Goal: Information Seeking & Learning: Learn about a topic

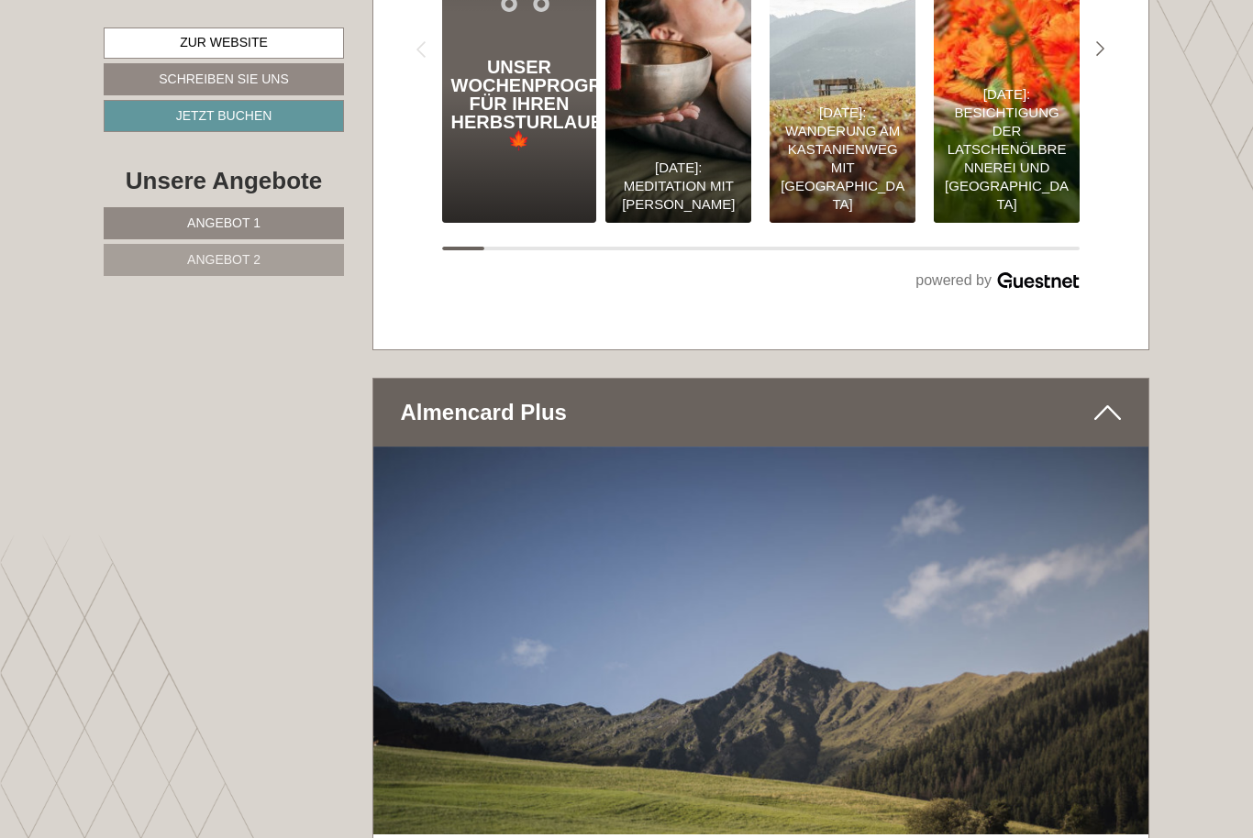
scroll to position [7761, 0]
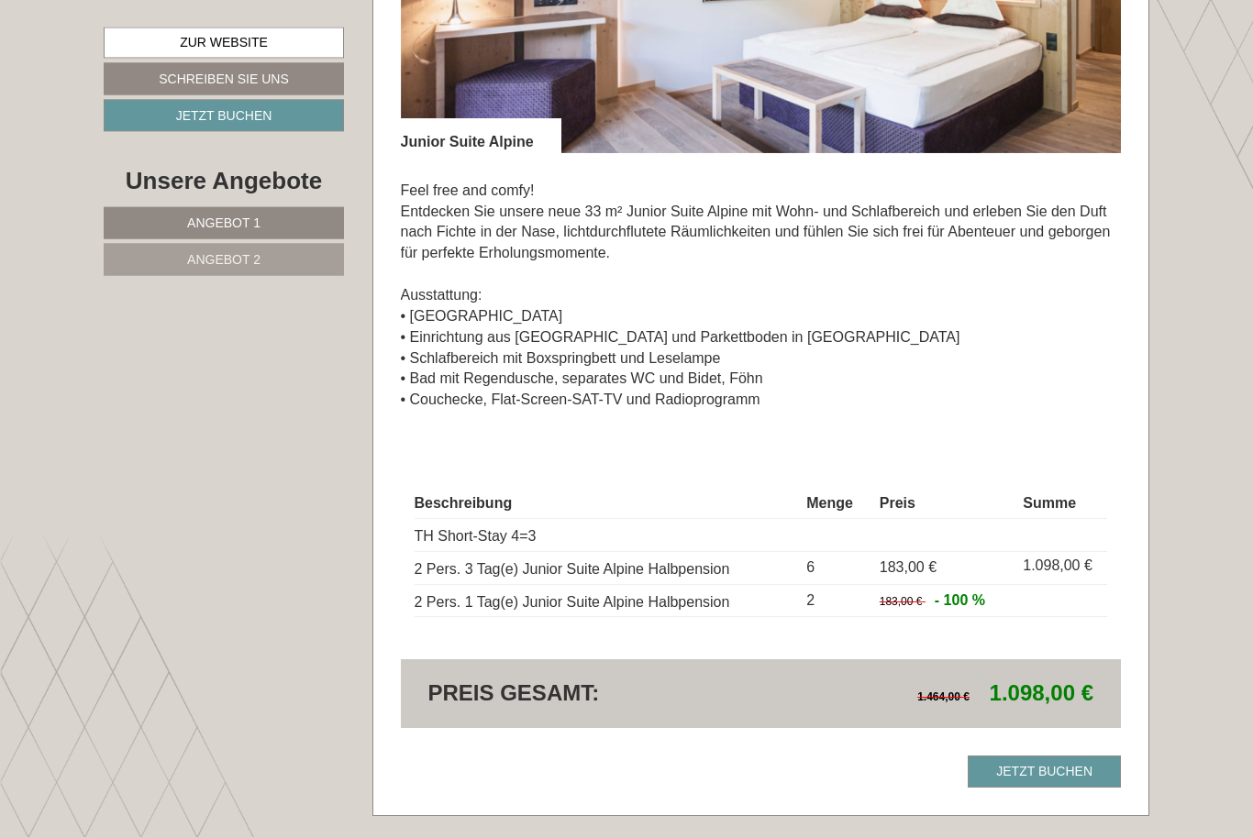
scroll to position [1403, 0]
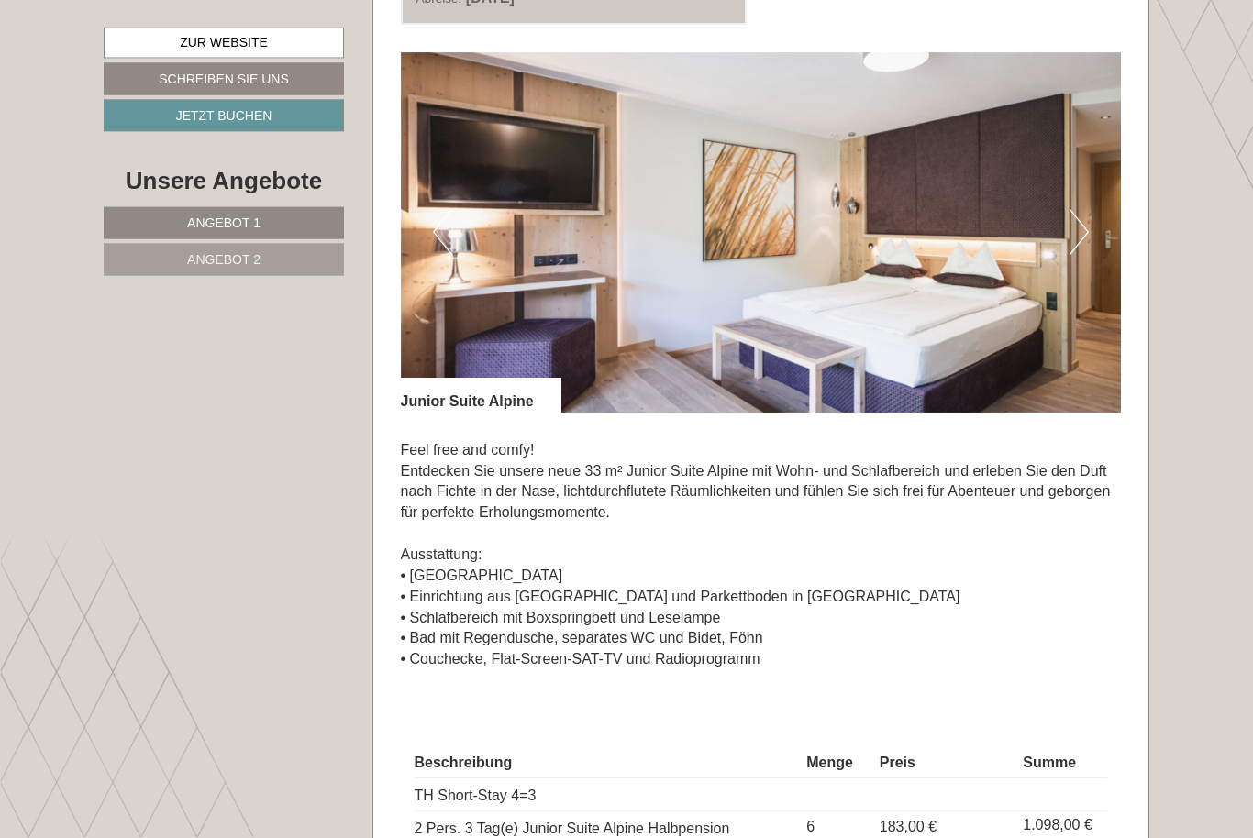
click at [1084, 230] on button "Next" at bounding box center [1078, 233] width 19 height 46
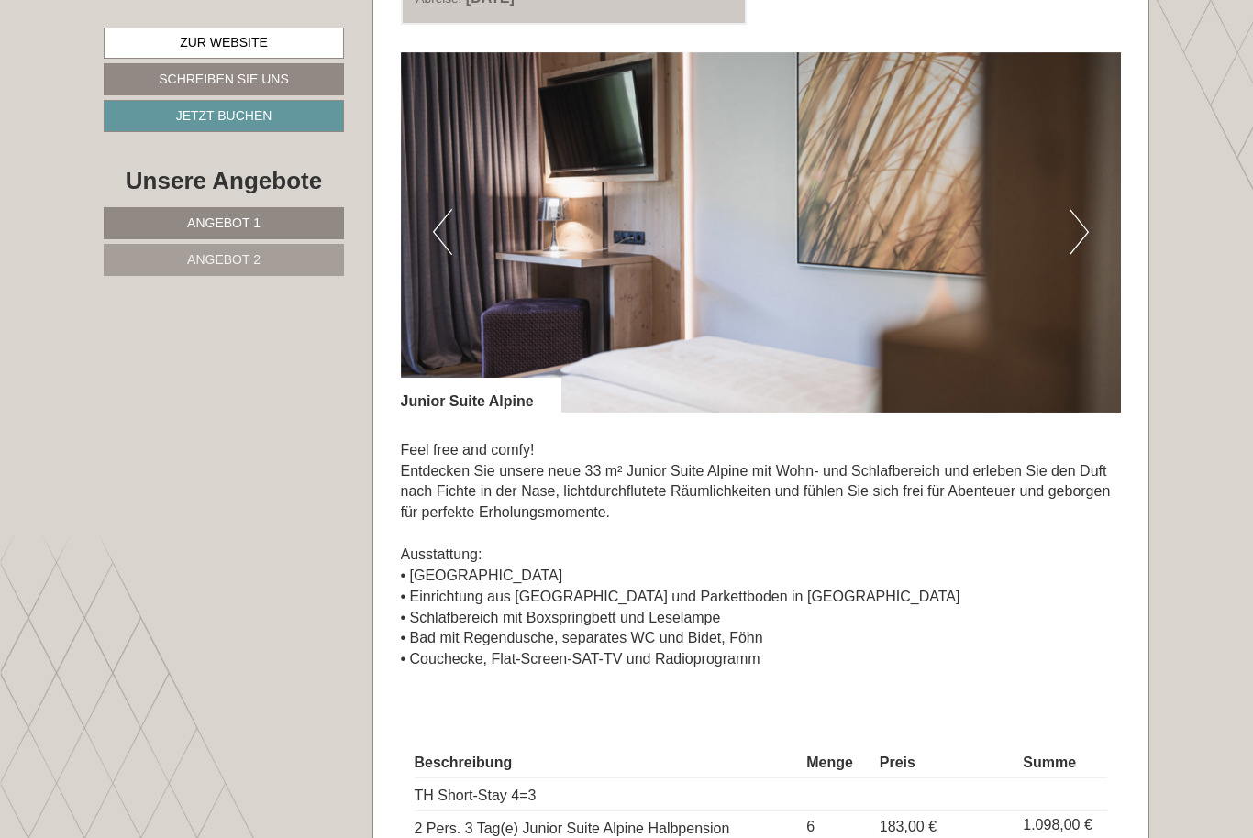
click at [1076, 229] on button "Next" at bounding box center [1078, 232] width 19 height 46
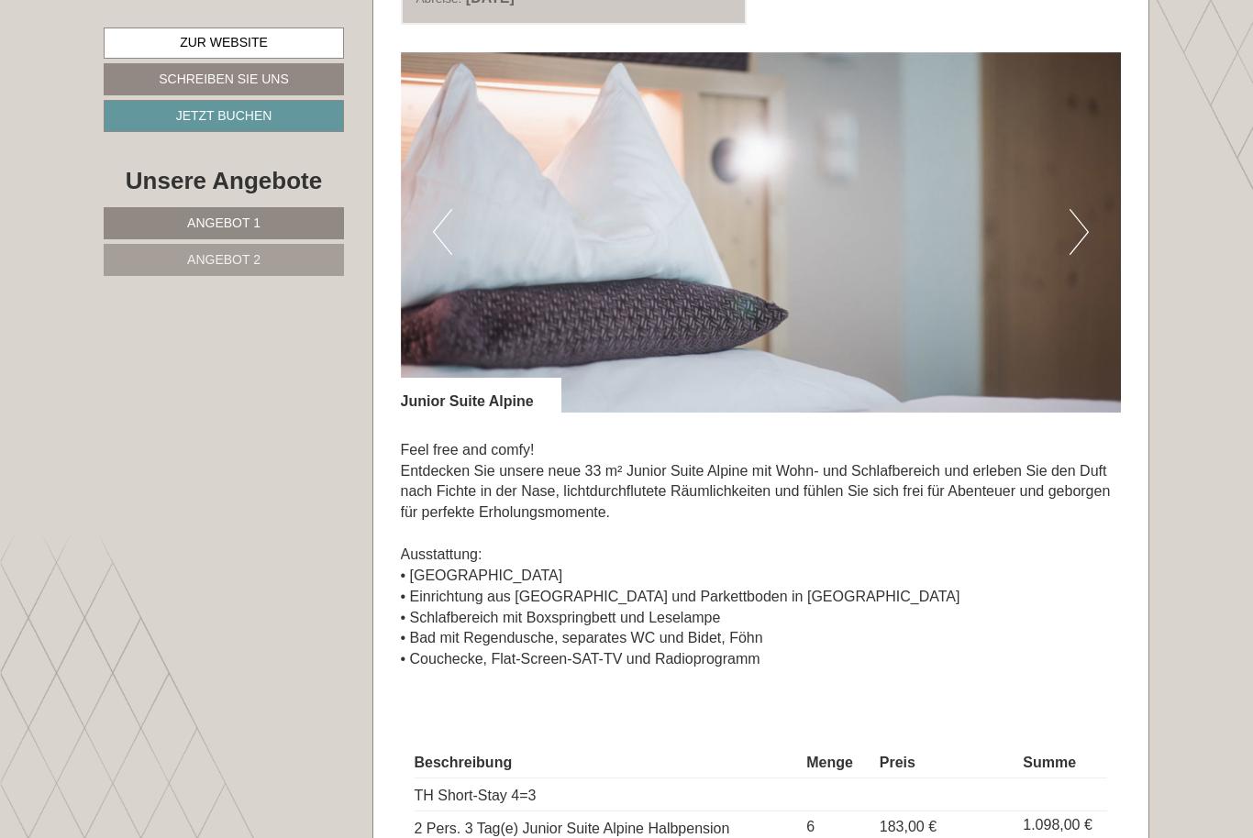
click at [1077, 226] on button "Next" at bounding box center [1078, 232] width 19 height 46
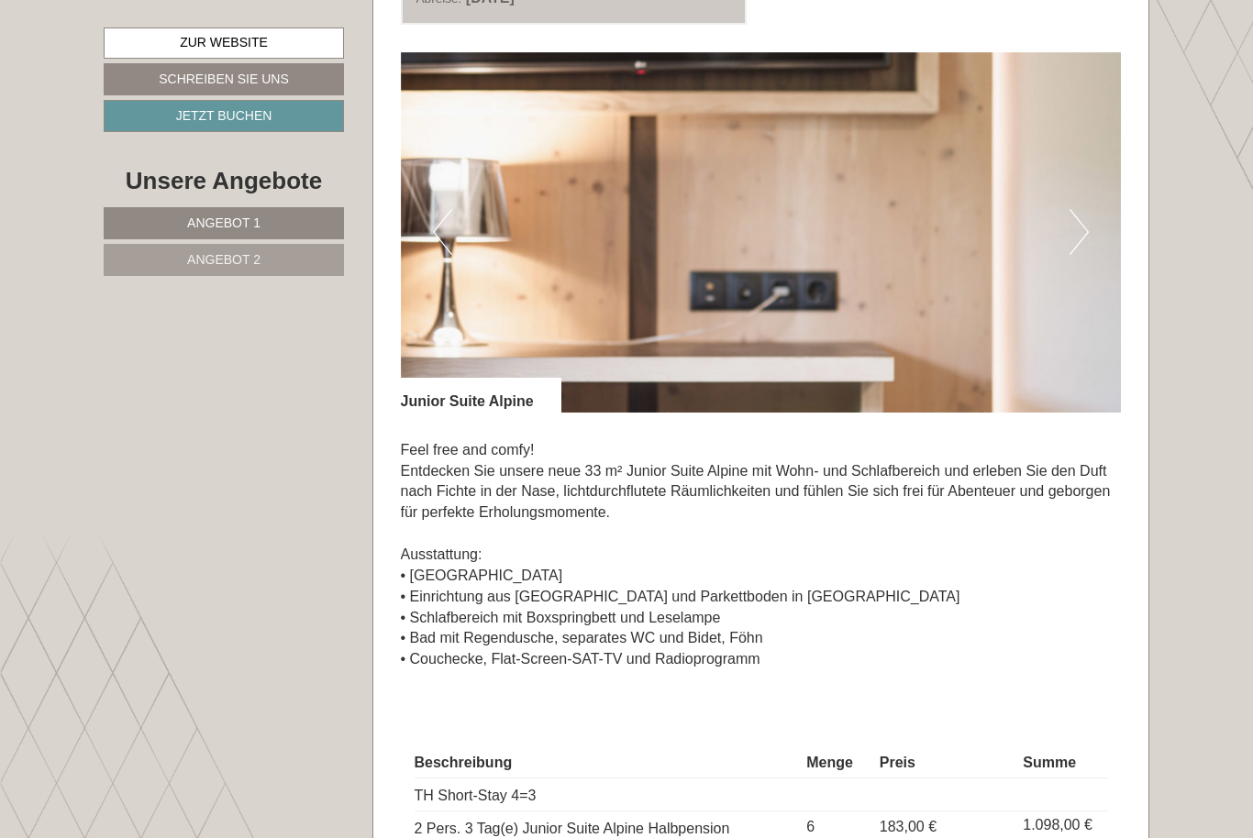
click at [1085, 225] on button "Next" at bounding box center [1078, 232] width 19 height 46
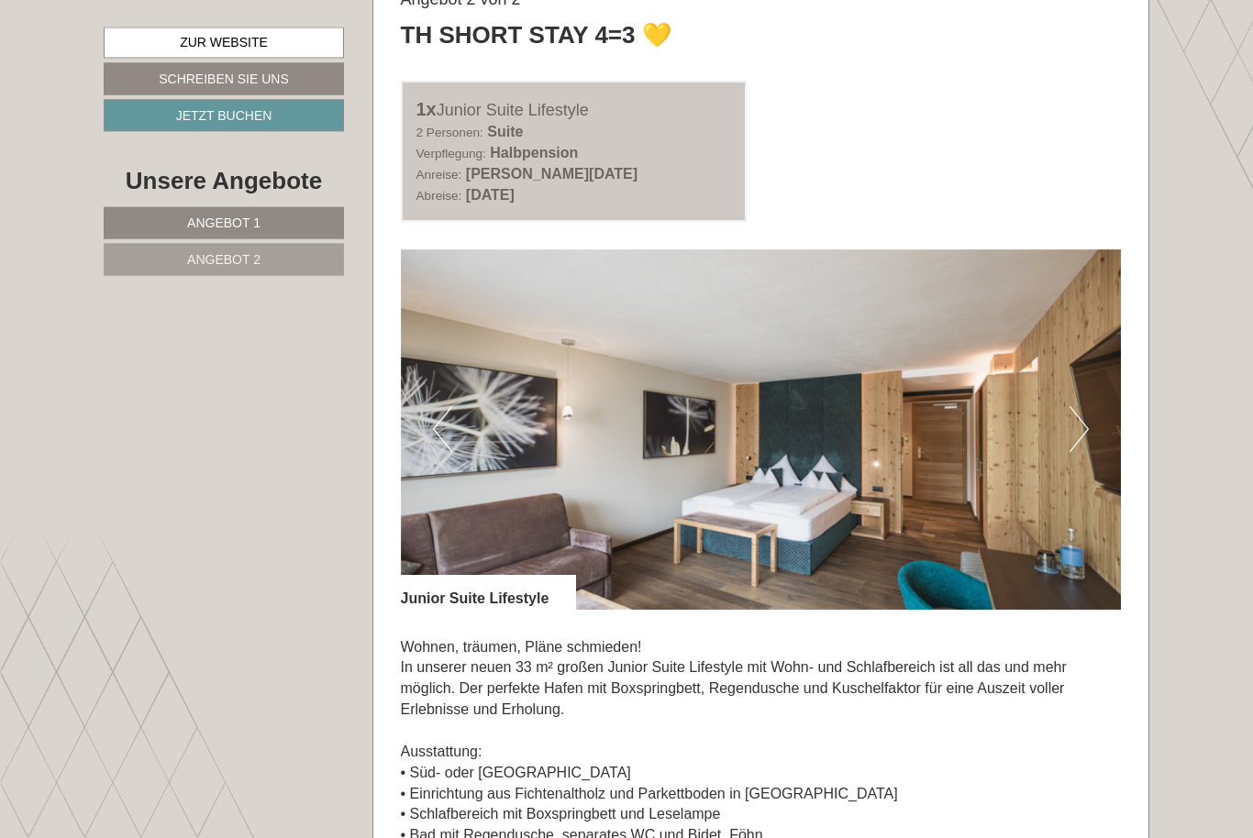
scroll to position [2286, 0]
click at [1088, 408] on img at bounding box center [761, 429] width 721 height 360
click at [1080, 411] on button "Next" at bounding box center [1078, 429] width 19 height 46
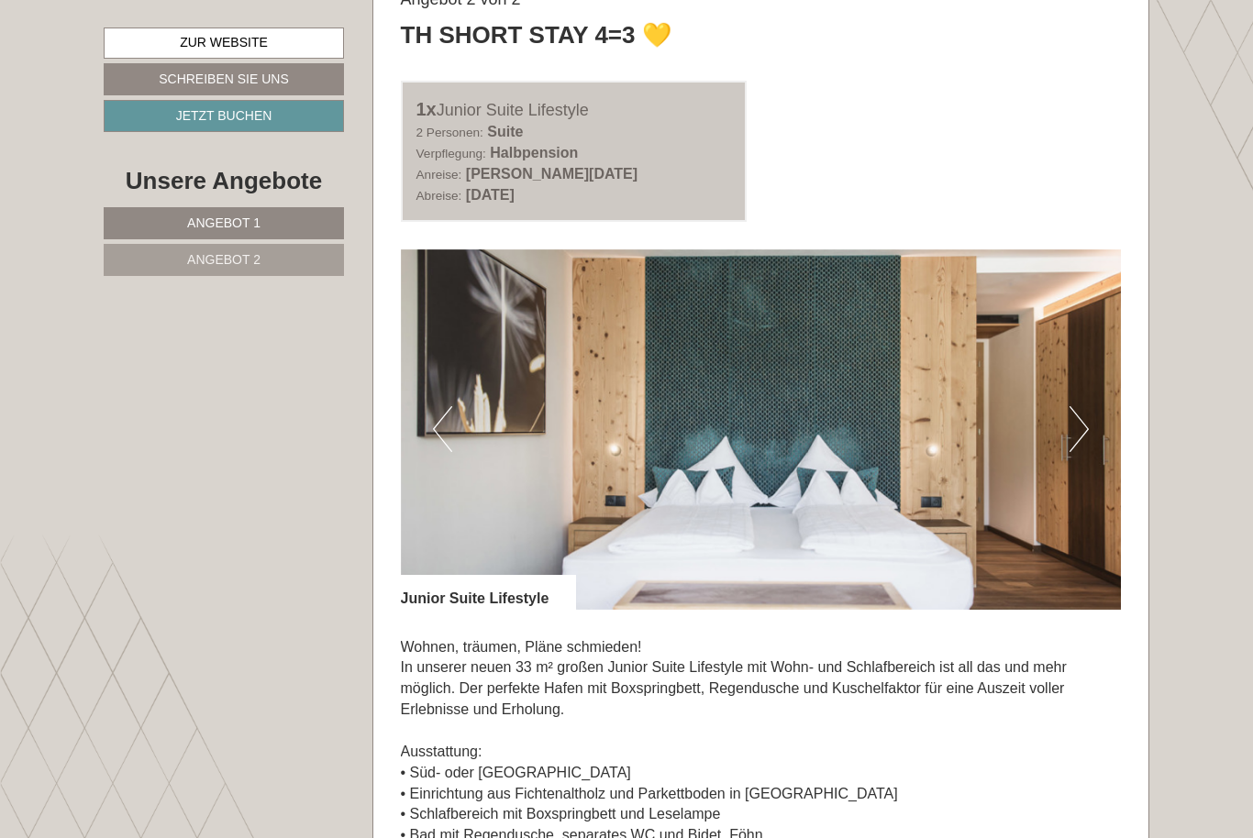
click at [1076, 408] on button "Next" at bounding box center [1078, 429] width 19 height 46
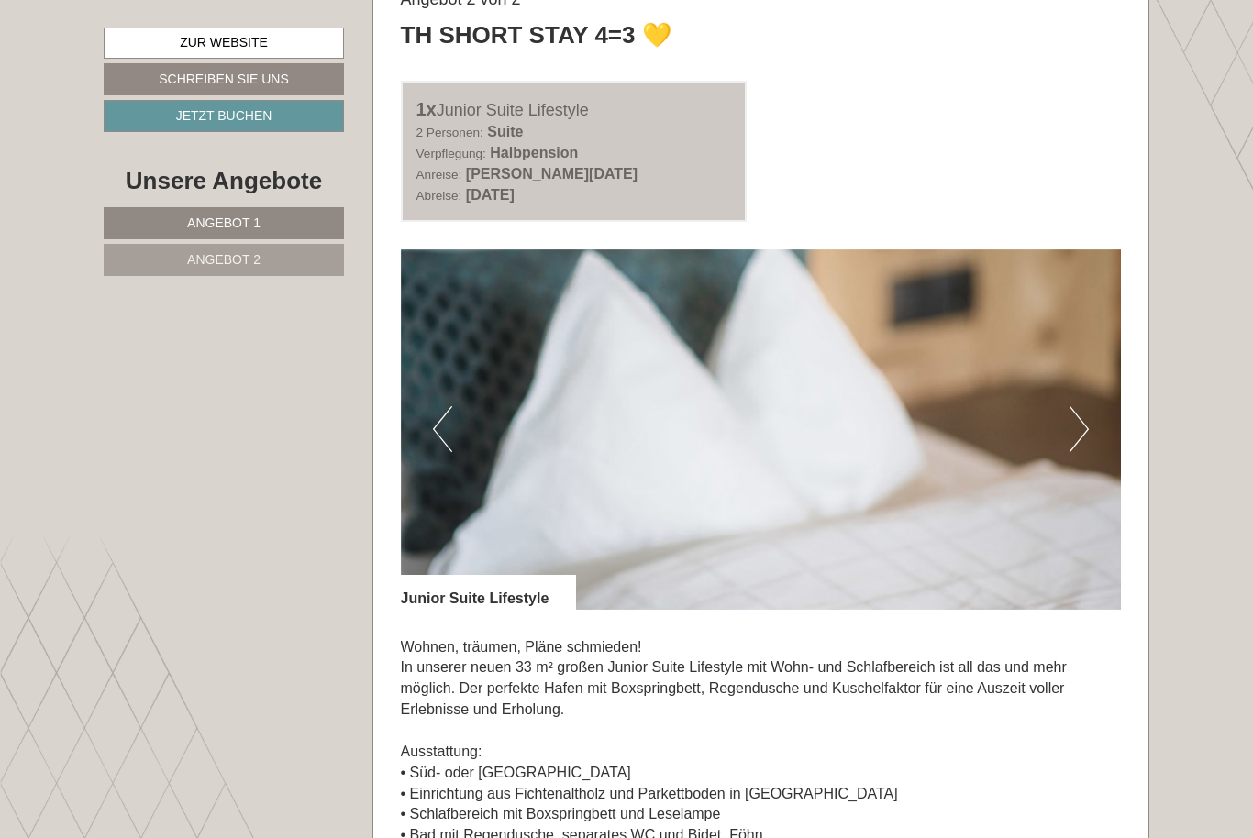
click at [1073, 407] on button "Next" at bounding box center [1078, 429] width 19 height 46
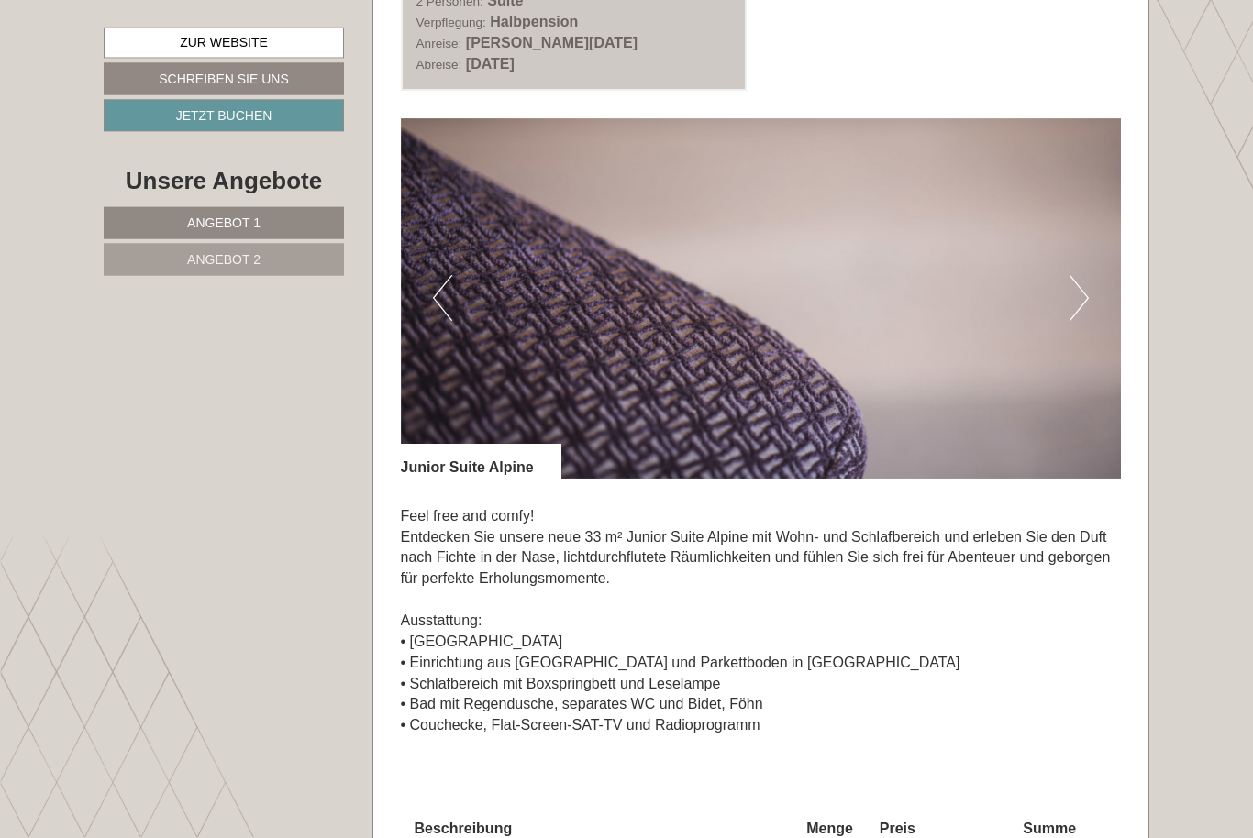
scroll to position [1076, 0]
click at [1078, 289] on button "Next" at bounding box center [1078, 298] width 19 height 46
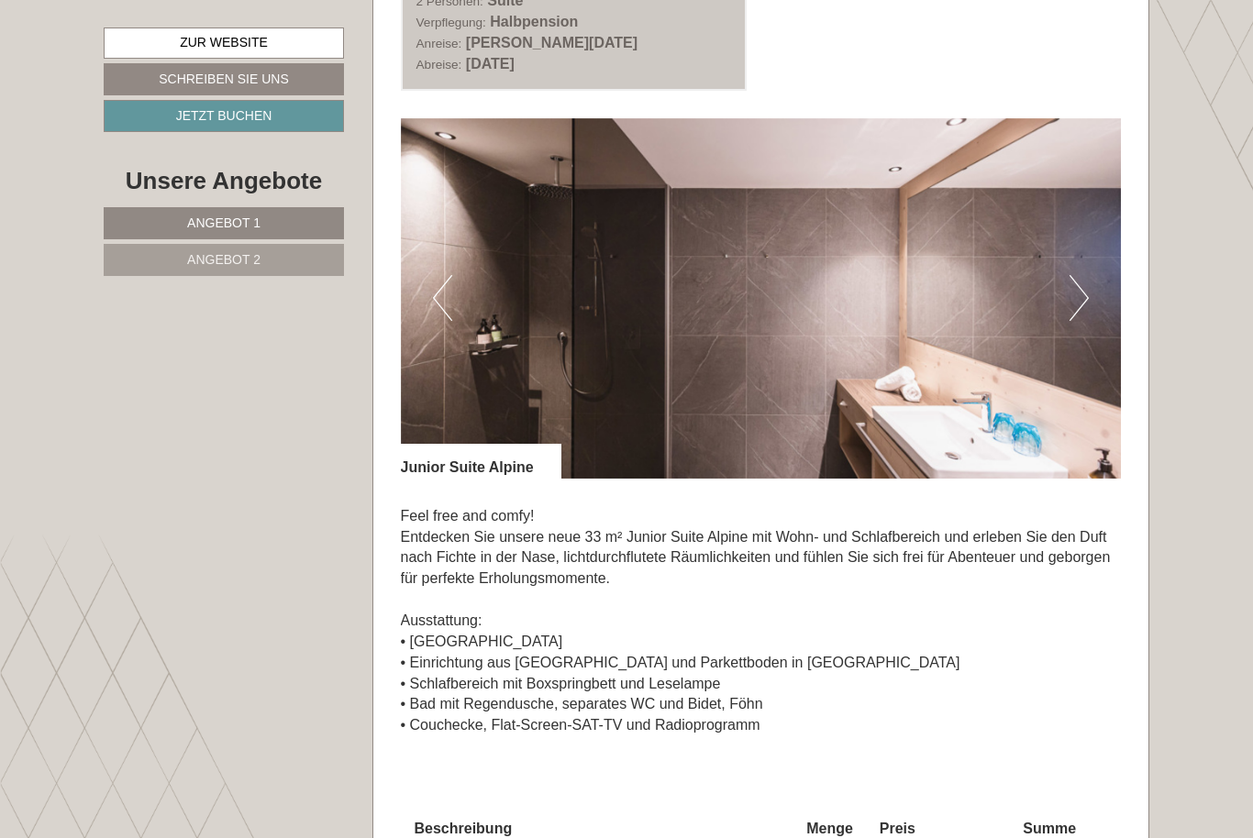
click at [1087, 281] on button "Next" at bounding box center [1078, 298] width 19 height 46
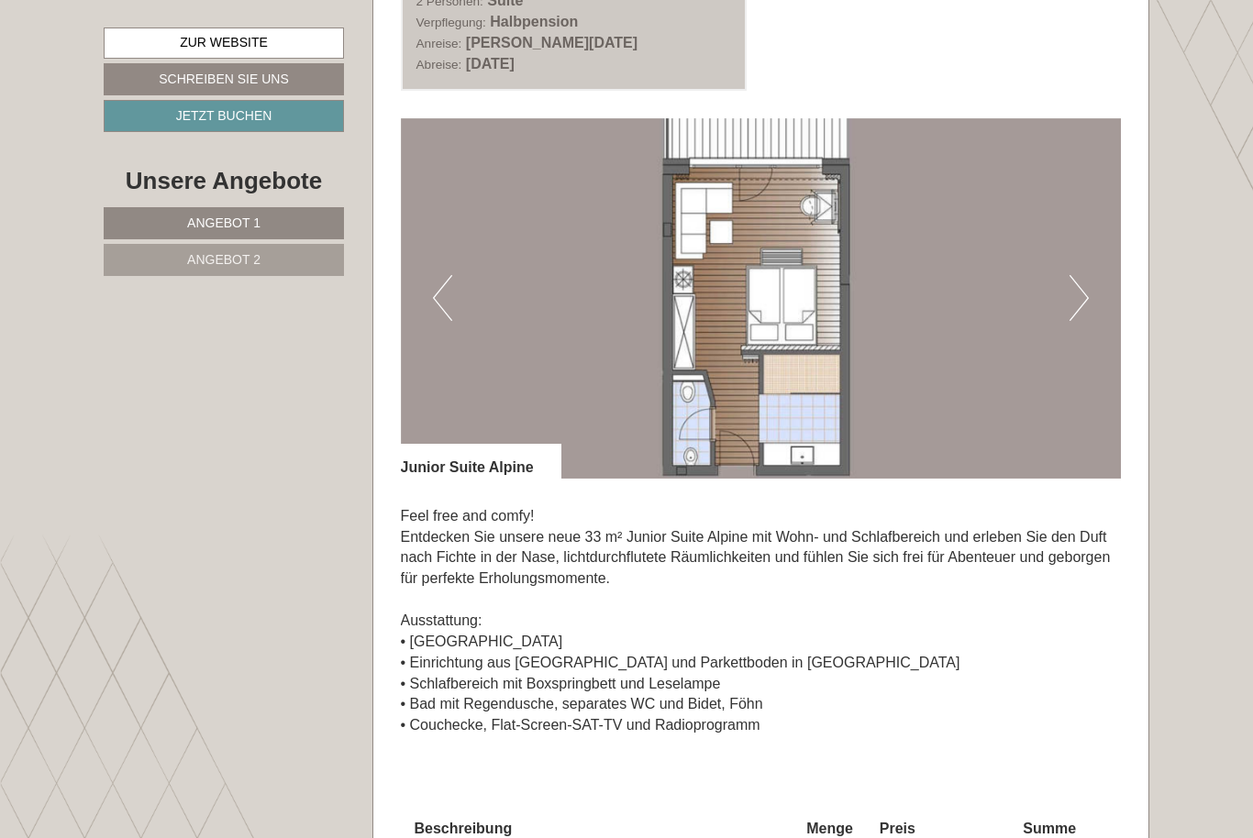
click at [1085, 283] on button "Next" at bounding box center [1078, 298] width 19 height 46
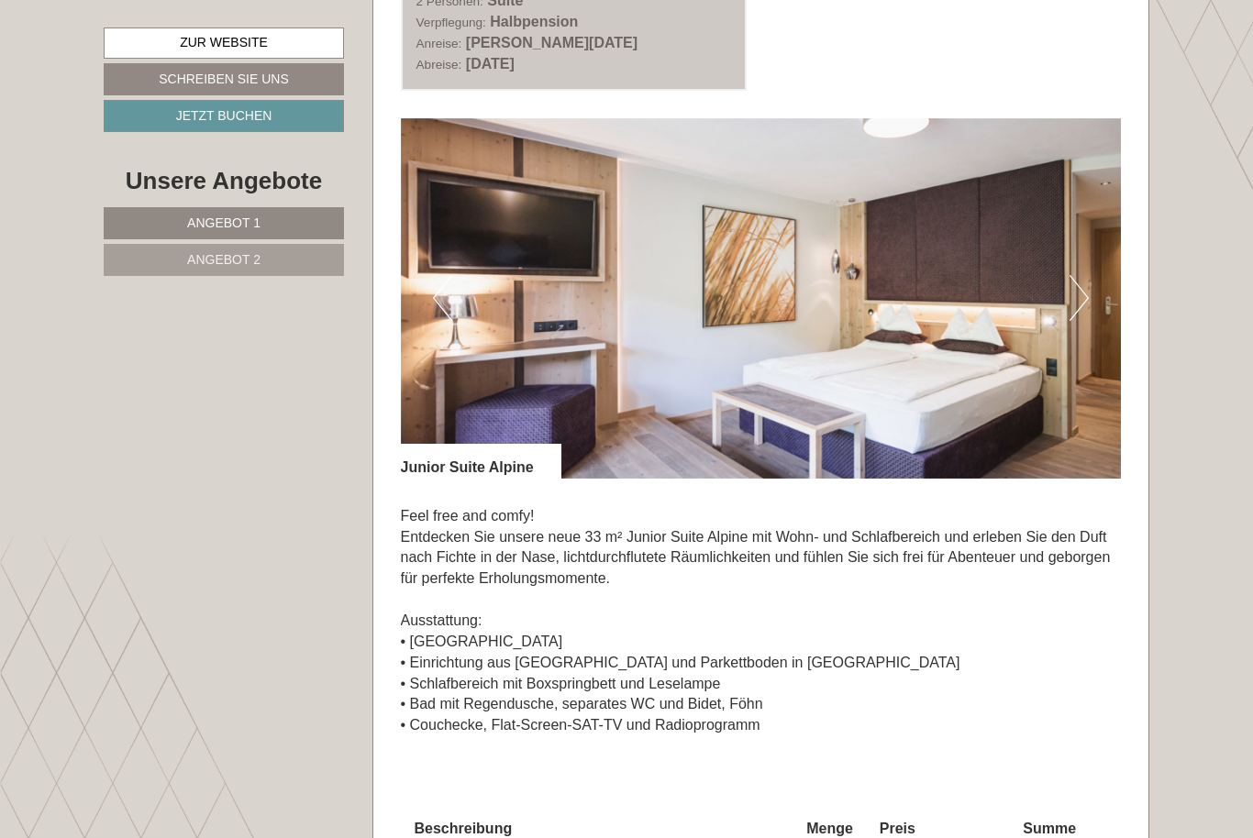
click at [1094, 290] on img at bounding box center [761, 298] width 721 height 360
click at [1081, 293] on button "Next" at bounding box center [1078, 298] width 19 height 46
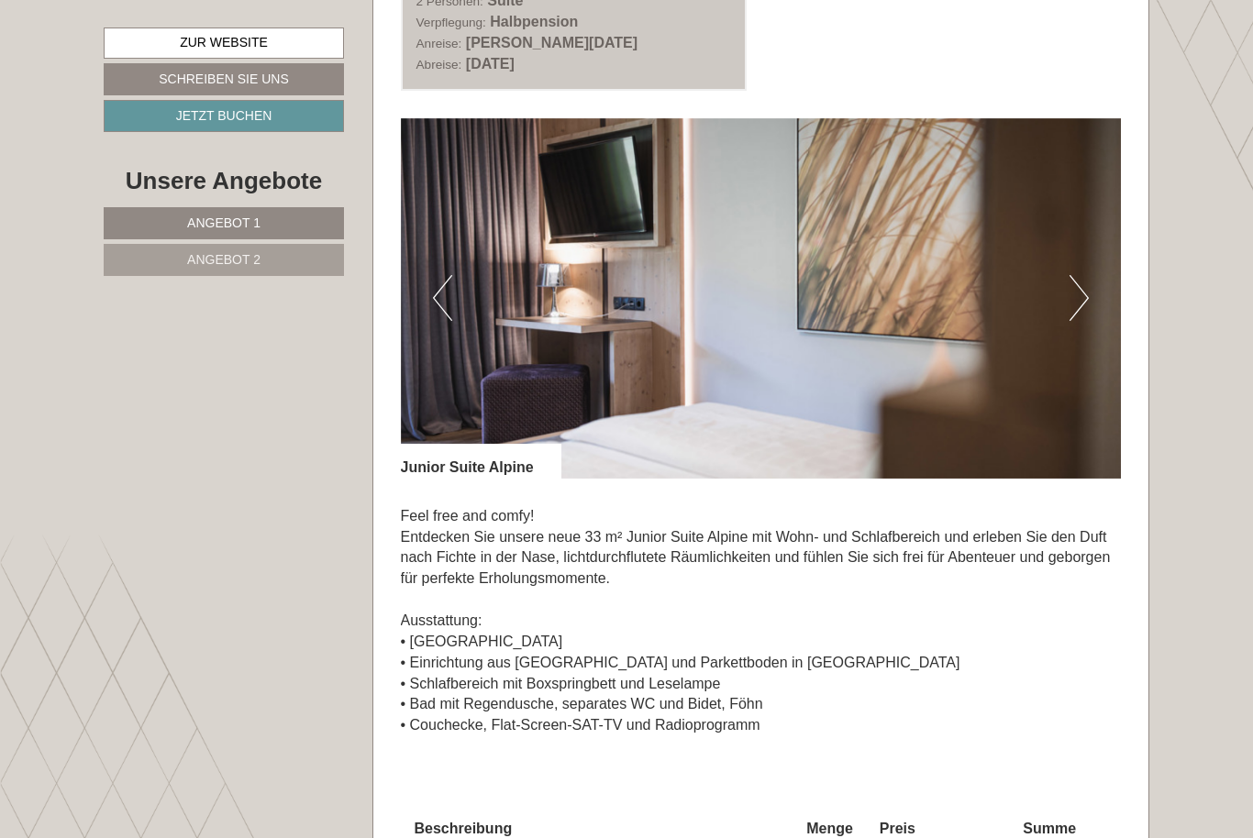
click at [1083, 294] on button "Next" at bounding box center [1078, 298] width 19 height 46
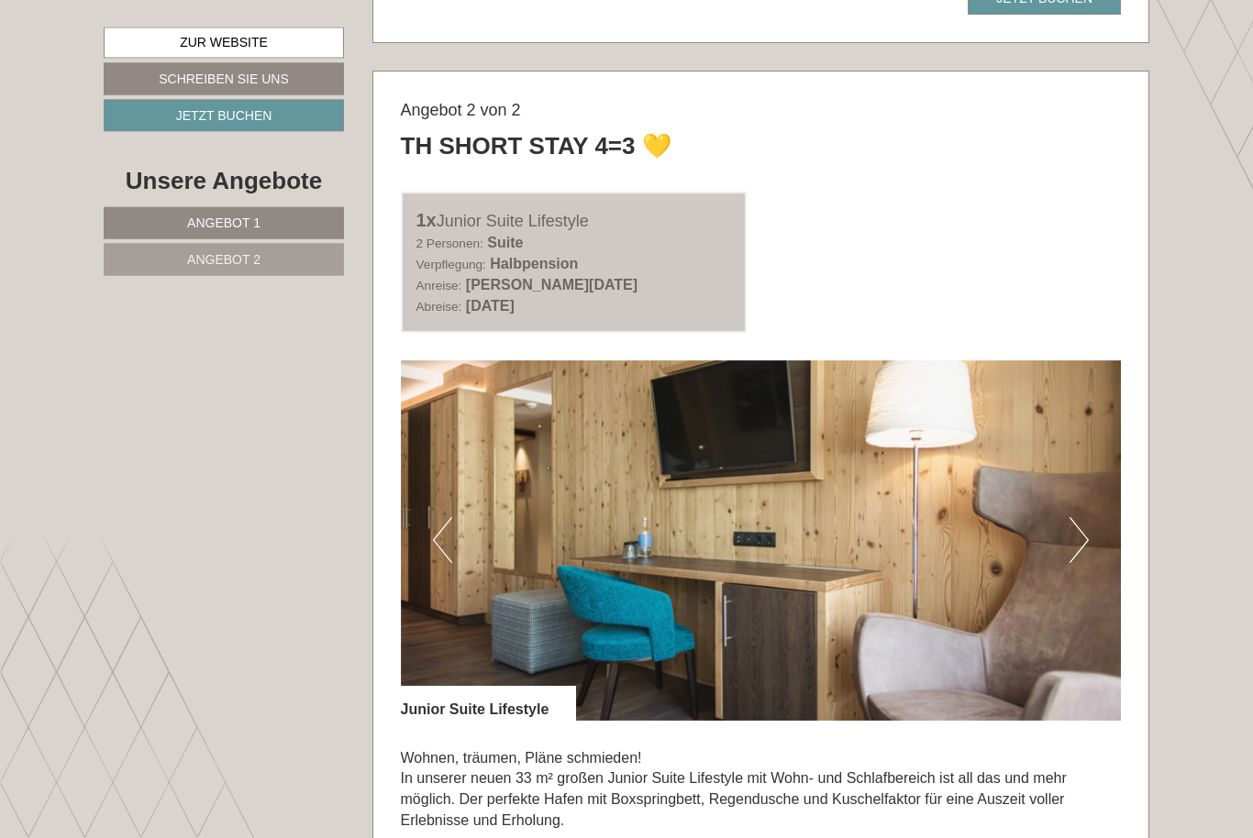
scroll to position [2178, 0]
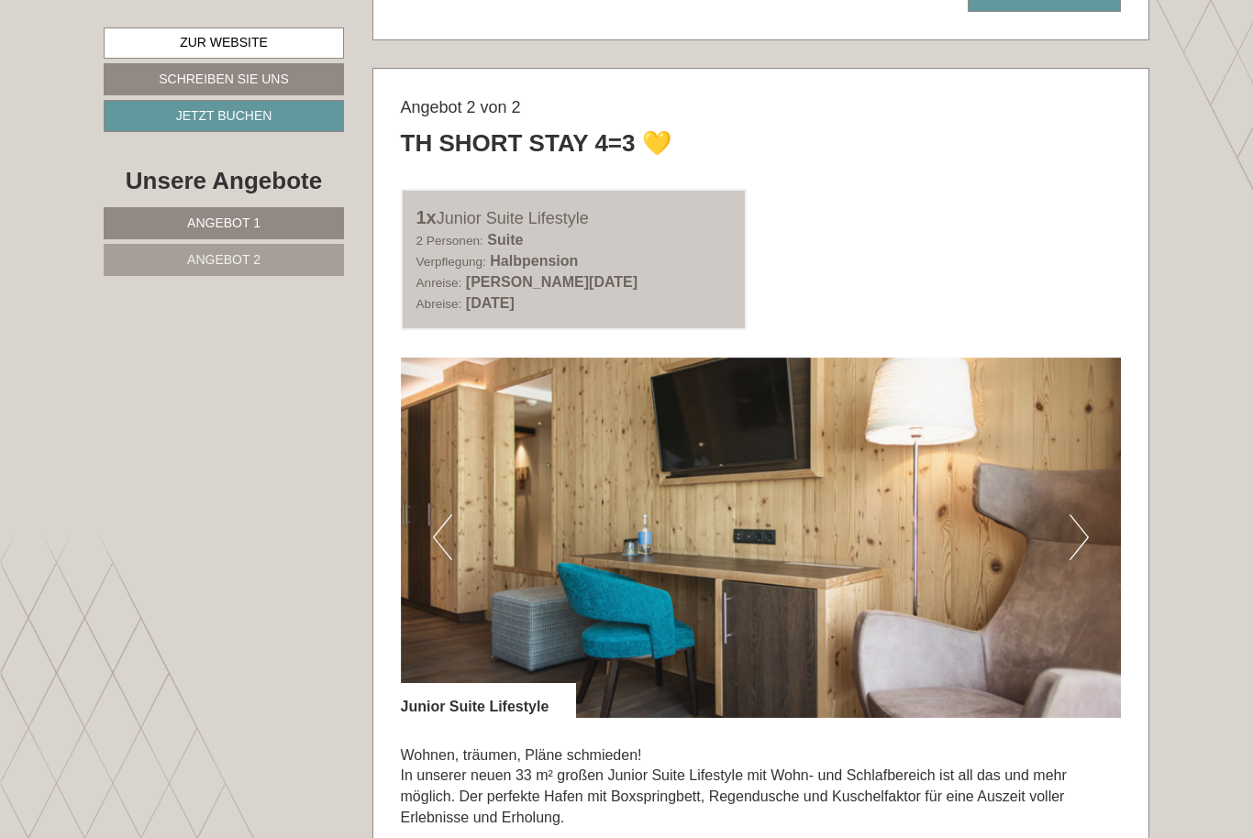
click at [1078, 514] on button "Next" at bounding box center [1078, 537] width 19 height 46
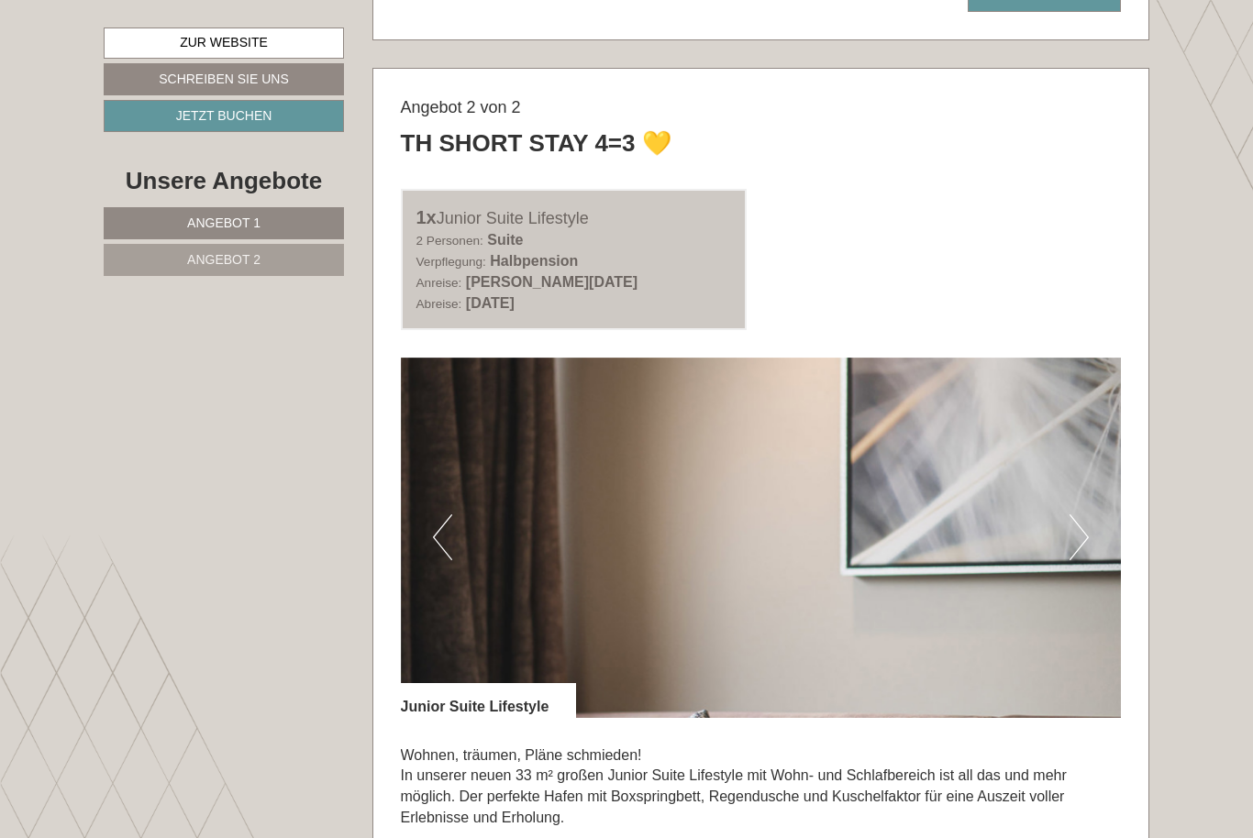
click at [1079, 514] on button "Next" at bounding box center [1078, 537] width 19 height 46
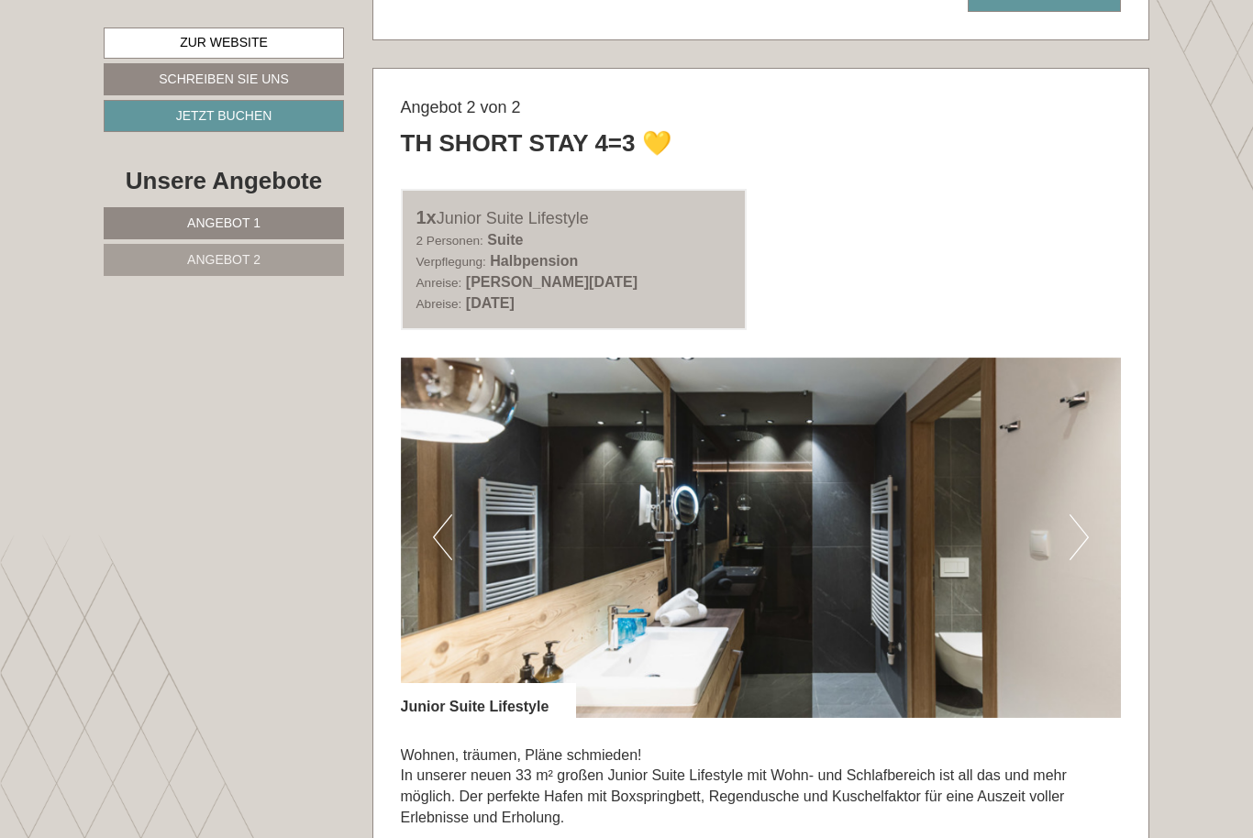
click at [1087, 514] on button "Next" at bounding box center [1078, 537] width 19 height 46
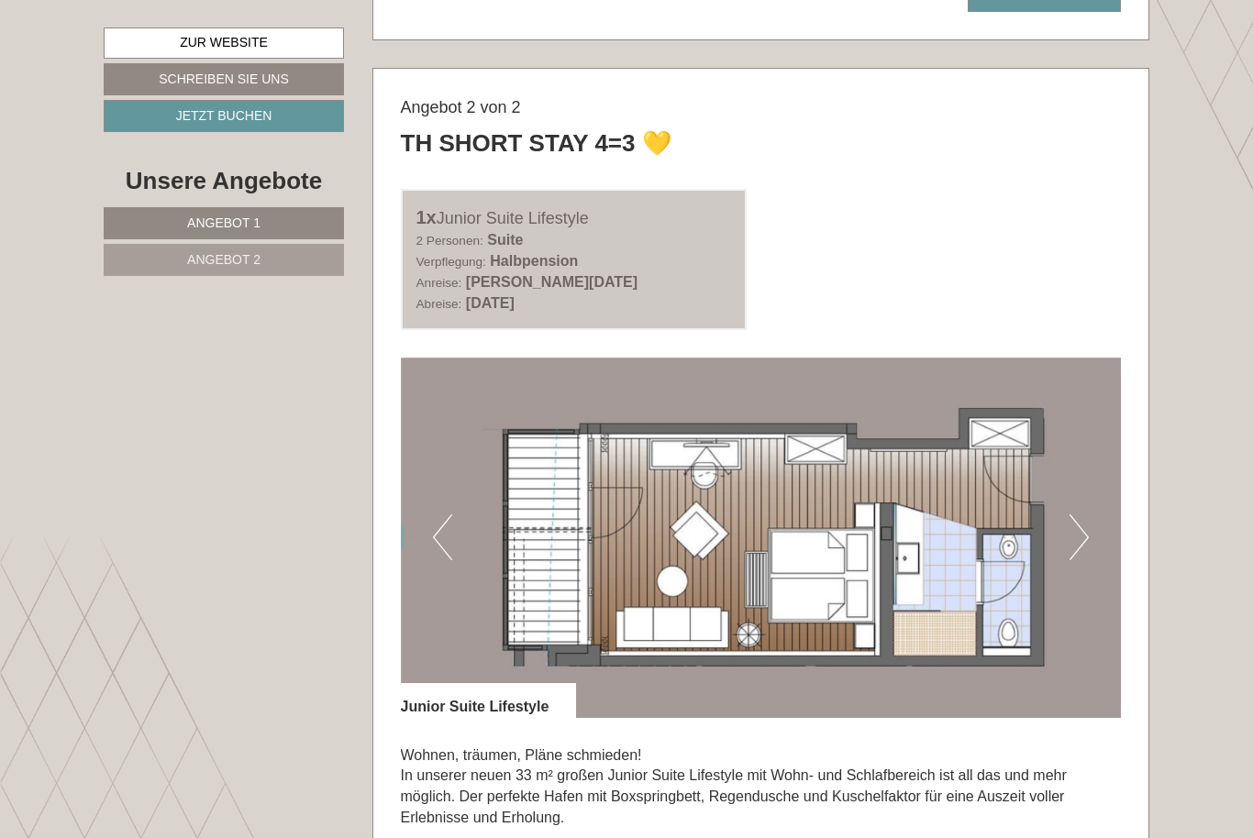
click at [1081, 516] on button "Next" at bounding box center [1078, 537] width 19 height 46
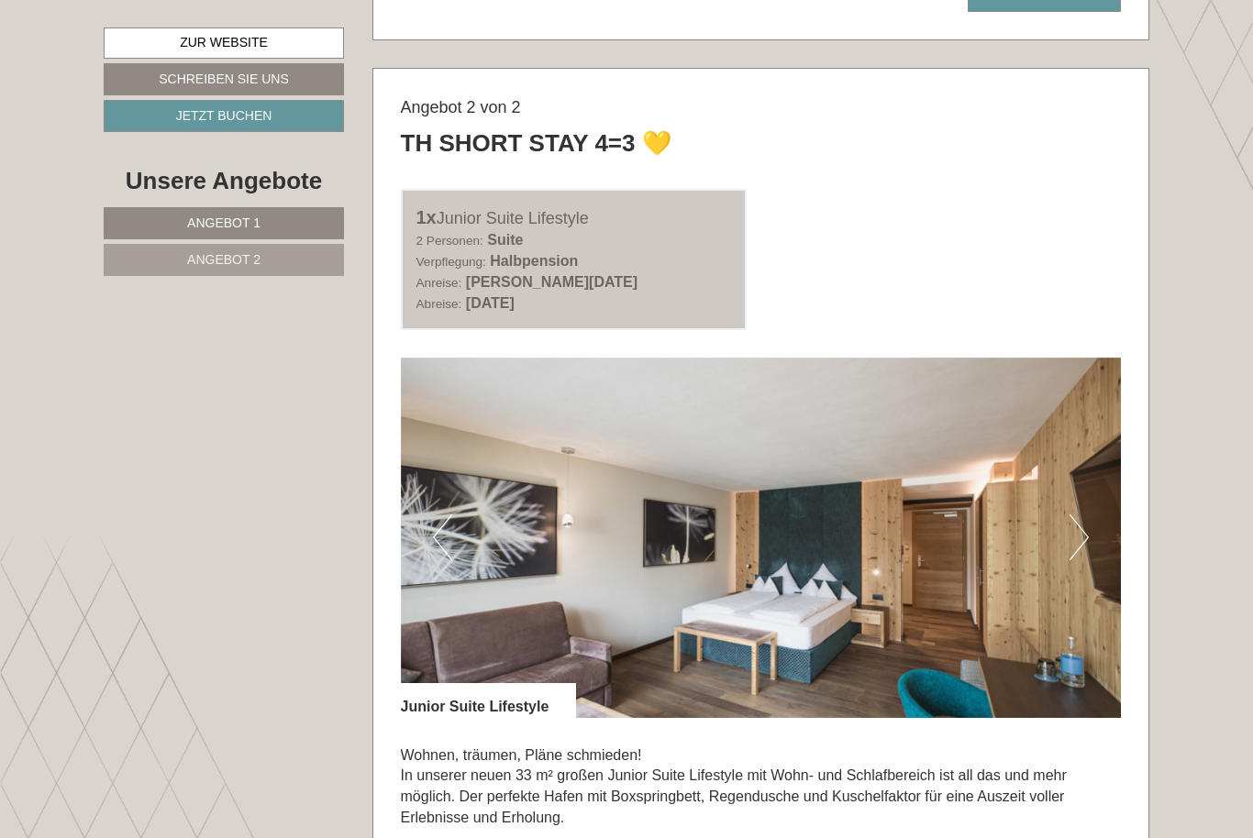
click at [1083, 518] on button "Next" at bounding box center [1078, 537] width 19 height 46
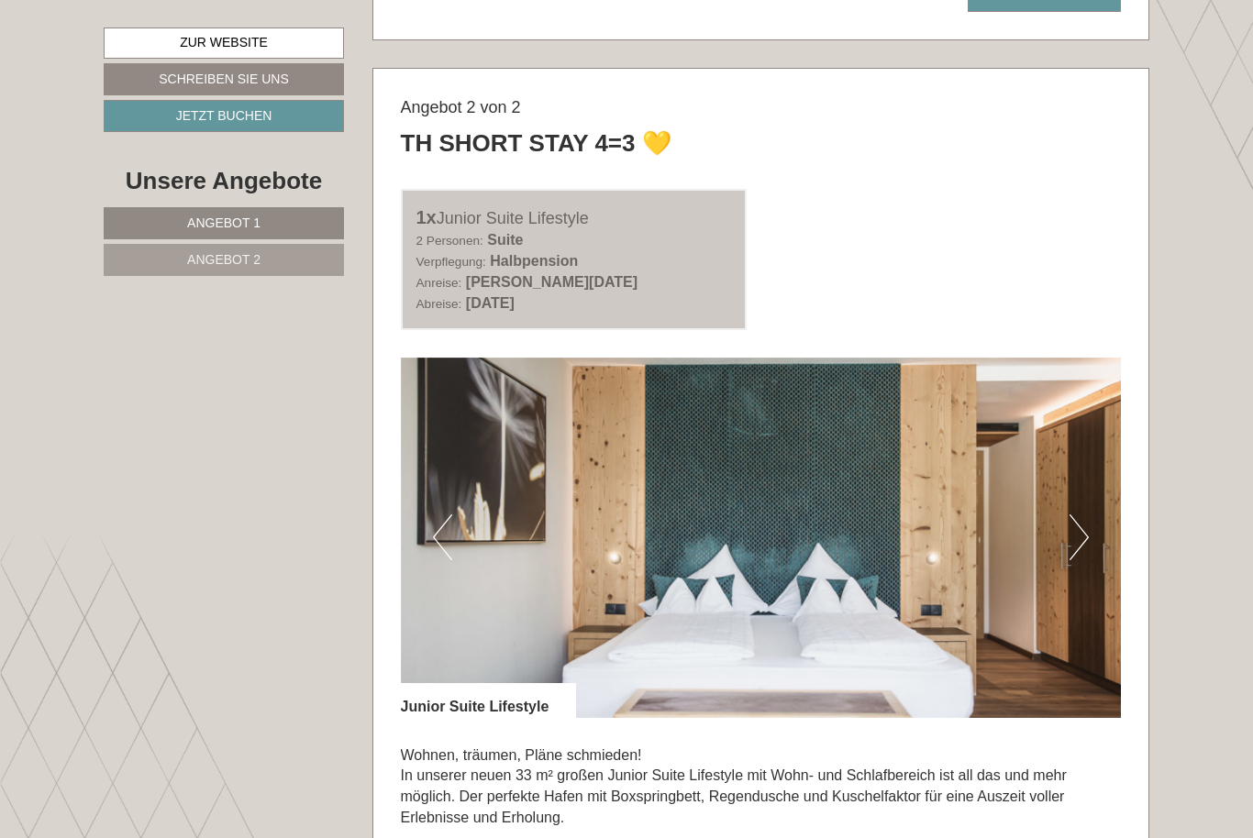
click at [1079, 517] on button "Next" at bounding box center [1078, 537] width 19 height 46
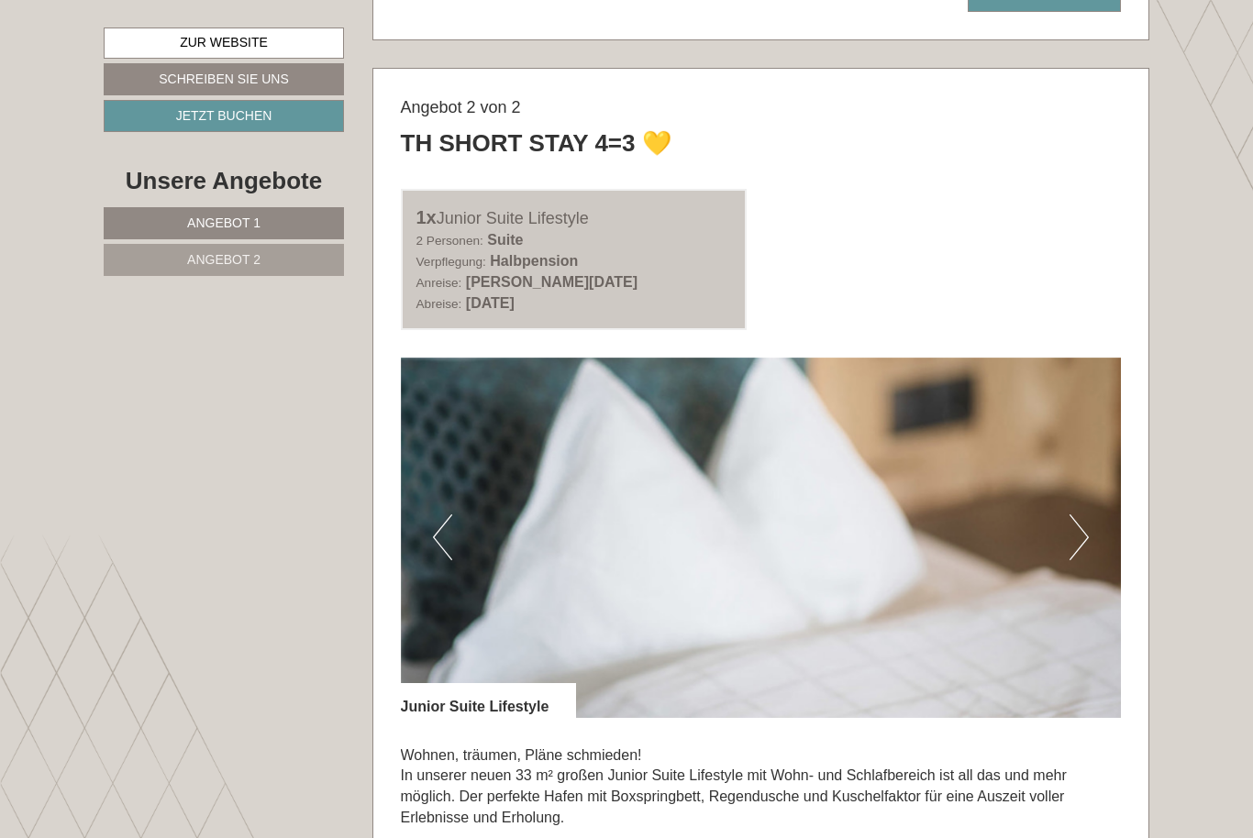
click at [1081, 517] on button "Next" at bounding box center [1078, 537] width 19 height 46
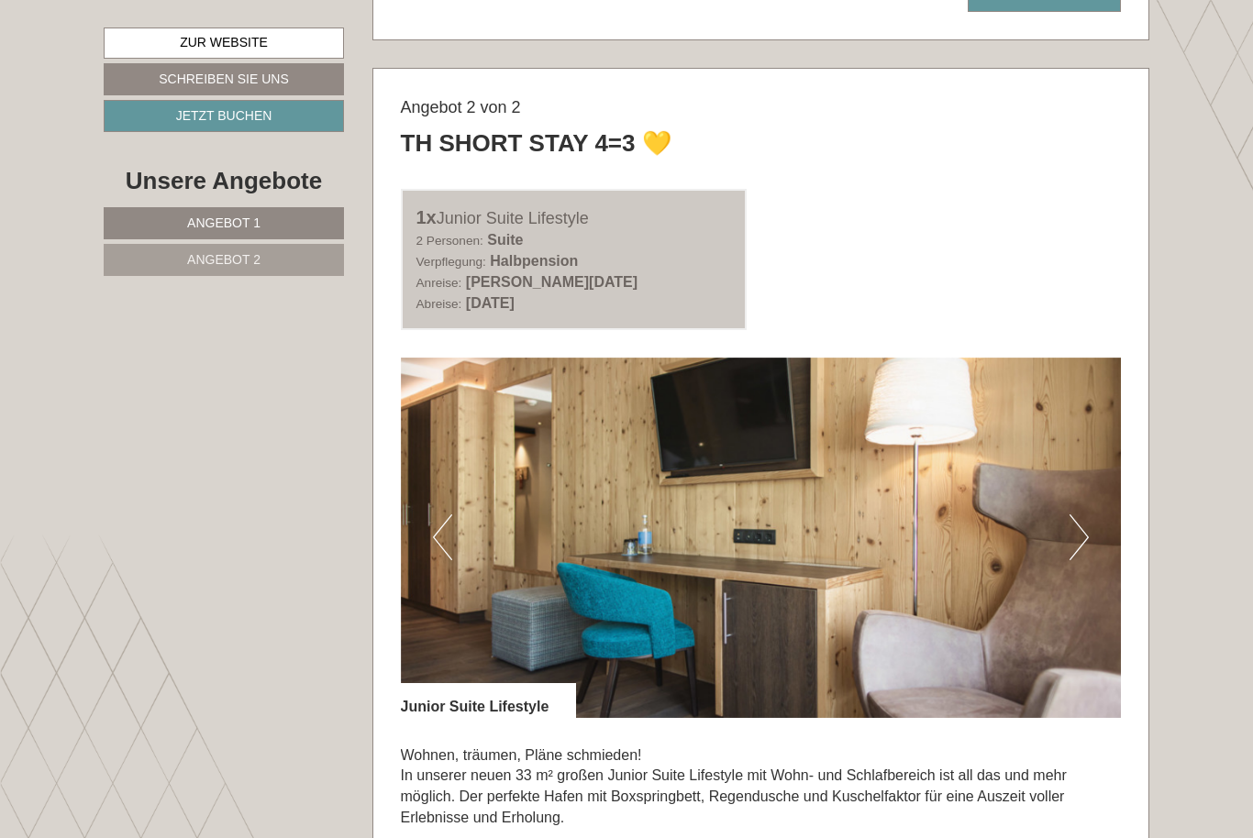
click at [1082, 515] on button "Next" at bounding box center [1078, 537] width 19 height 46
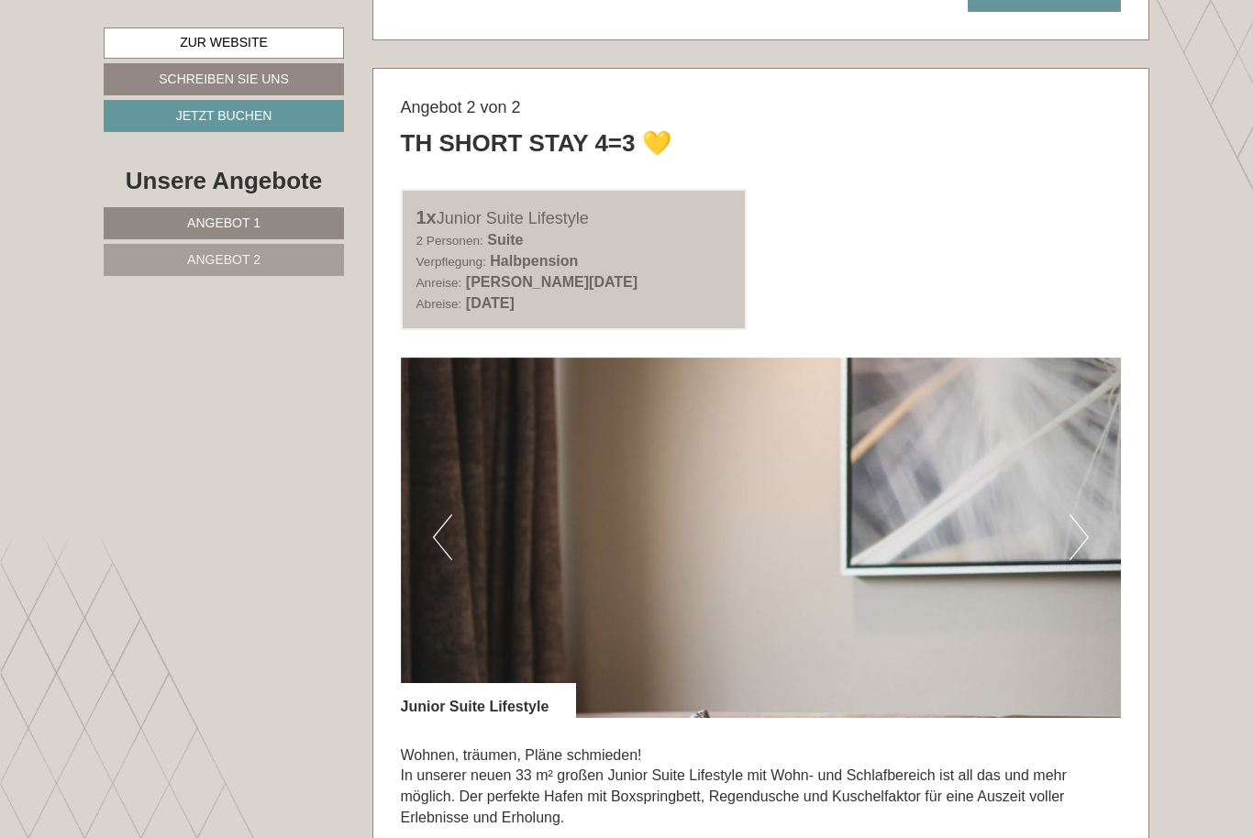
click at [1079, 518] on button "Next" at bounding box center [1078, 537] width 19 height 46
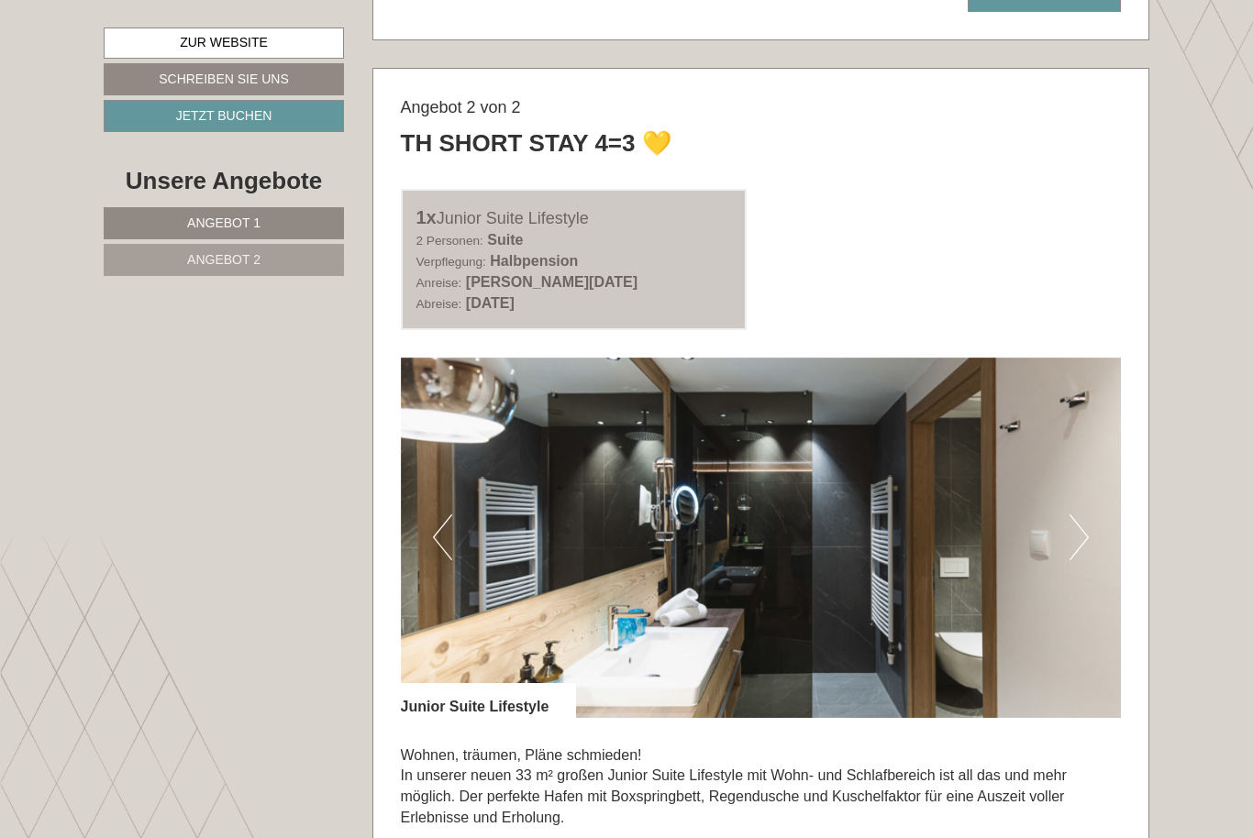
click at [1083, 516] on button "Next" at bounding box center [1078, 537] width 19 height 46
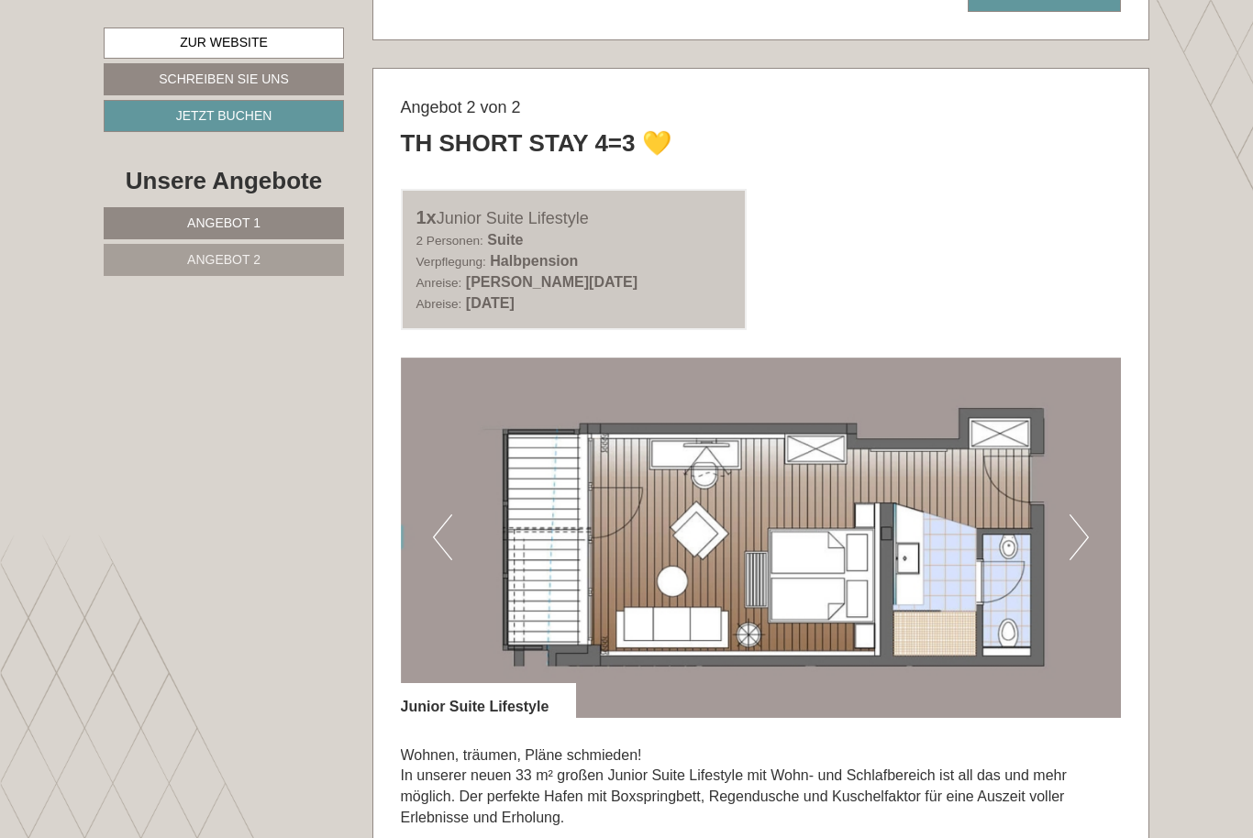
click at [1081, 514] on button "Next" at bounding box center [1078, 537] width 19 height 46
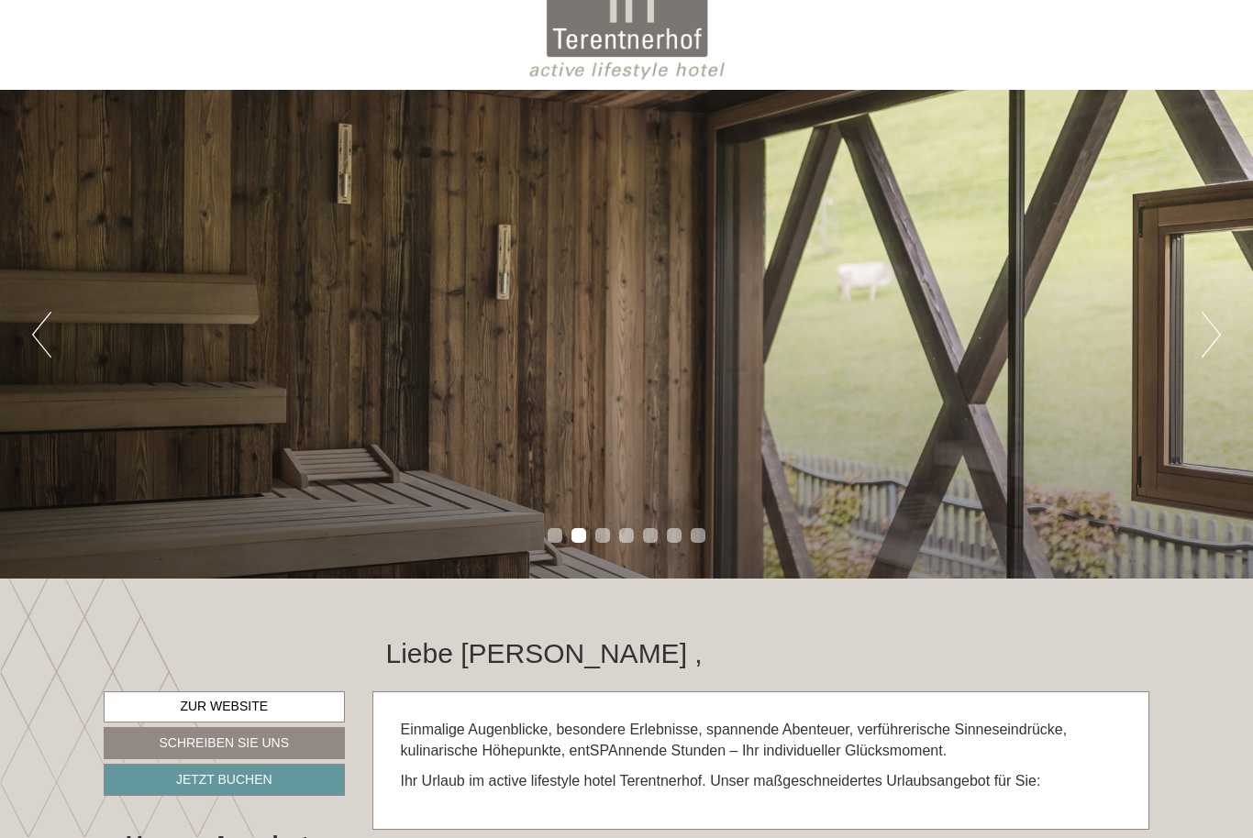
scroll to position [0, 0]
